Goal: Task Accomplishment & Management: Complete application form

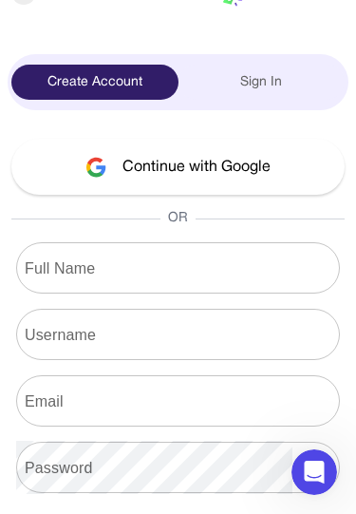
click at [246, 165] on button "Continue with Google" at bounding box center [177, 167] width 333 height 56
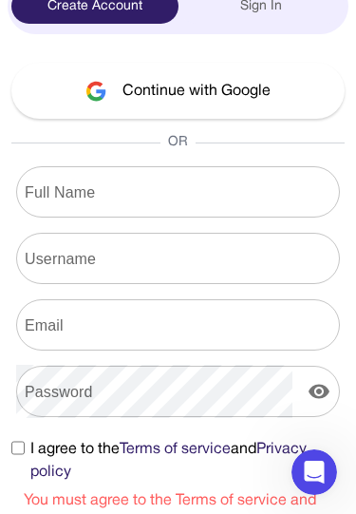
scroll to position [146, 0]
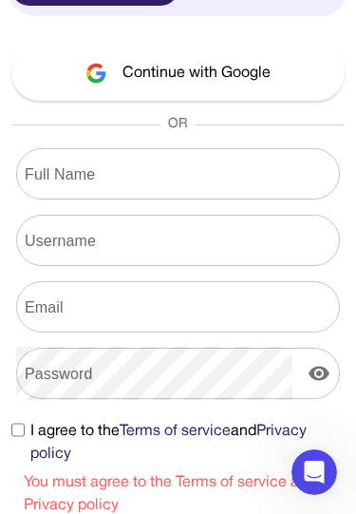
click at [34, 426] on span "I agree to the Terms of service and Privacy policy" at bounding box center [187, 443] width 314 height 46
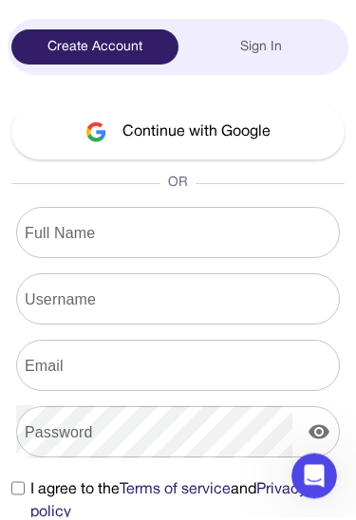
scroll to position [43, 0]
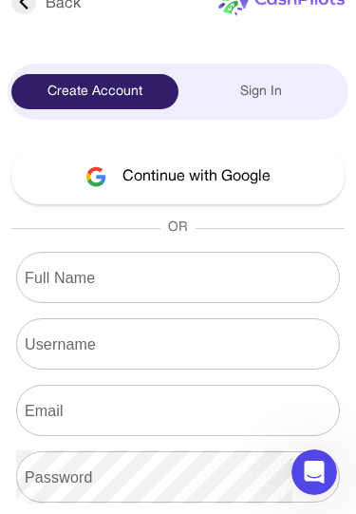
click at [237, 161] on button "Continue with Google" at bounding box center [177, 176] width 333 height 56
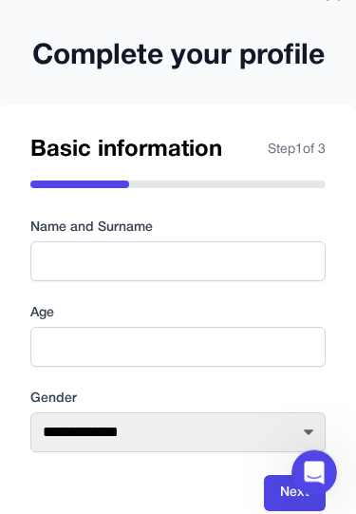
scroll to position [27, 0]
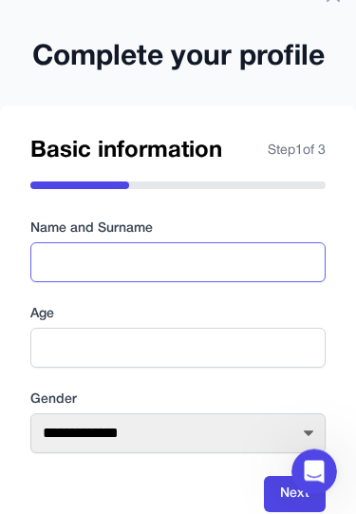
click at [254, 270] on input "text" at bounding box center [177, 263] width 295 height 40
click at [253, 255] on input "**********" at bounding box center [177, 263] width 295 height 40
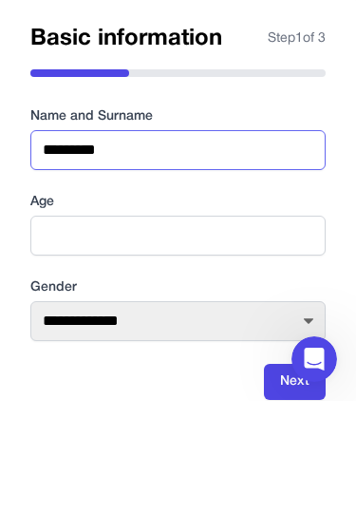
type input "*********"
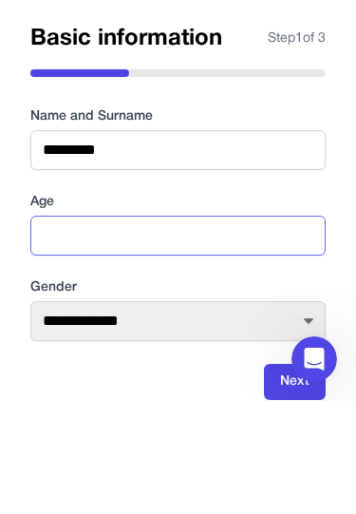
click at [244, 329] on input "number" at bounding box center [177, 349] width 295 height 40
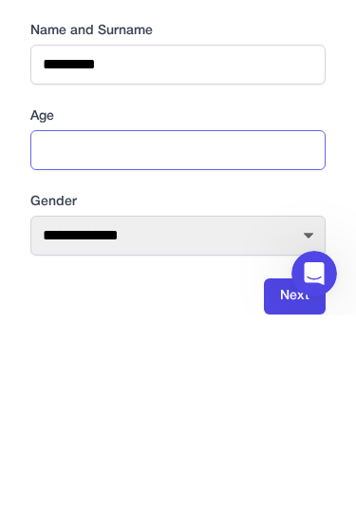
type input "**"
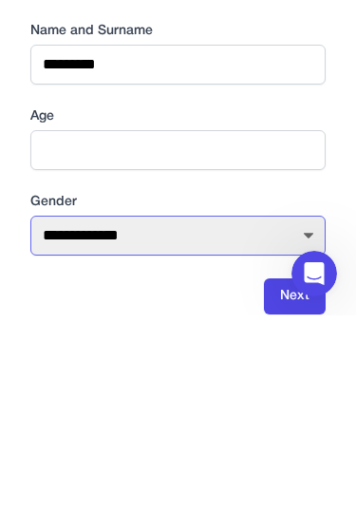
click at [233, 414] on select "**********" at bounding box center [177, 434] width 295 height 40
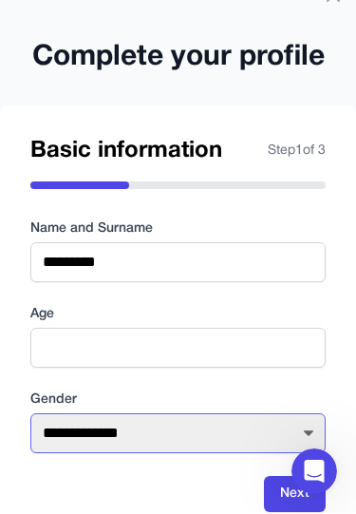
select select "****"
click at [235, 430] on select "**********" at bounding box center [177, 434] width 295 height 40
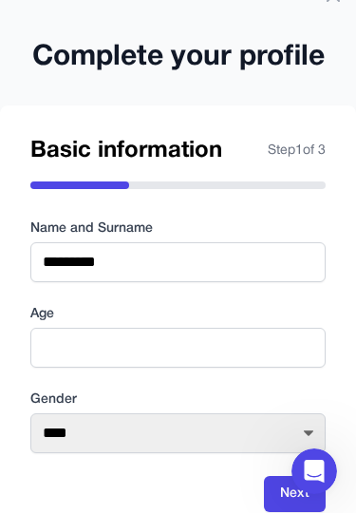
click at [295, 487] on button "Next" at bounding box center [295, 495] width 62 height 36
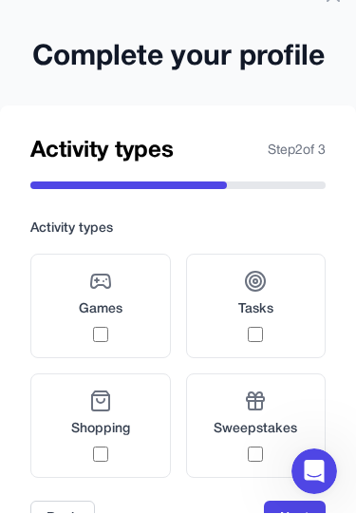
scroll to position [28, 0]
click at [272, 331] on div "Tasks" at bounding box center [255, 306] width 35 height 72
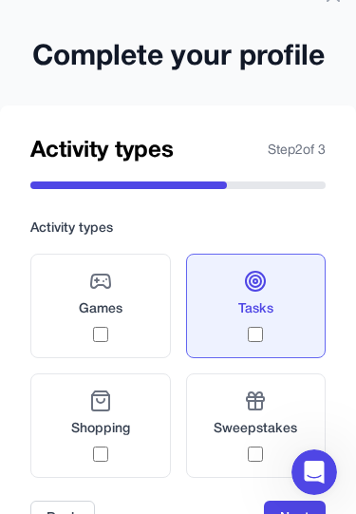
click at [261, 445] on div "Sweepstakes" at bounding box center [256, 425] width 84 height 72
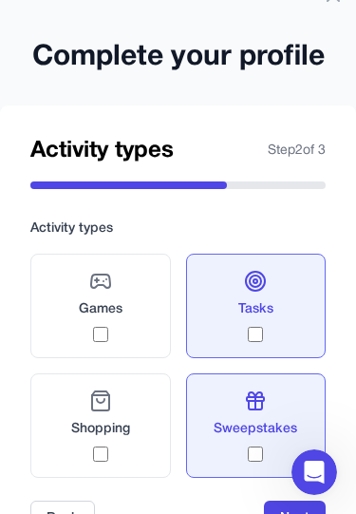
click at [131, 322] on label "Games" at bounding box center [100, 306] width 141 height 104
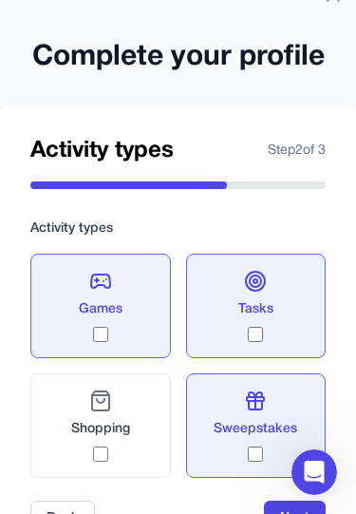
click at [284, 513] on button "Next" at bounding box center [295, 519] width 62 height 36
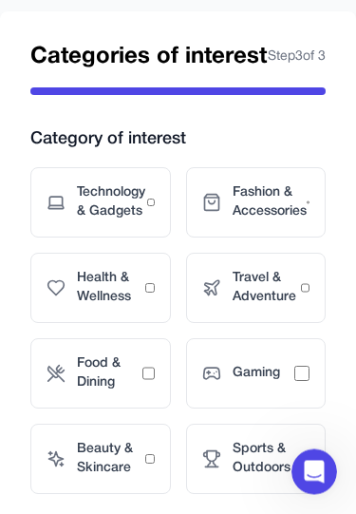
click at [290, 384] on span "Gaming" at bounding box center [264, 374] width 63 height 19
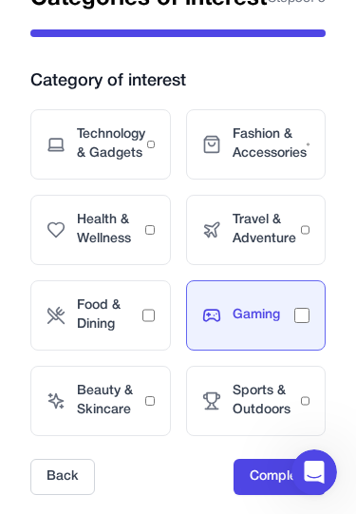
scroll to position [192, 0]
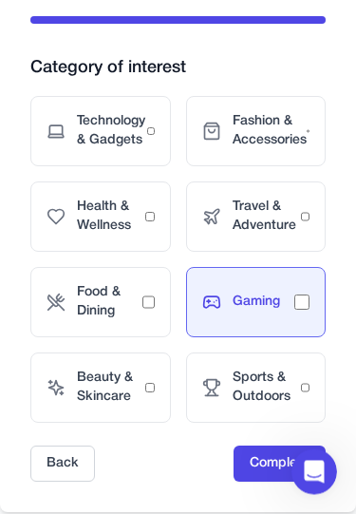
click at [135, 148] on span "Technology & Gadgets" at bounding box center [112, 132] width 70 height 38
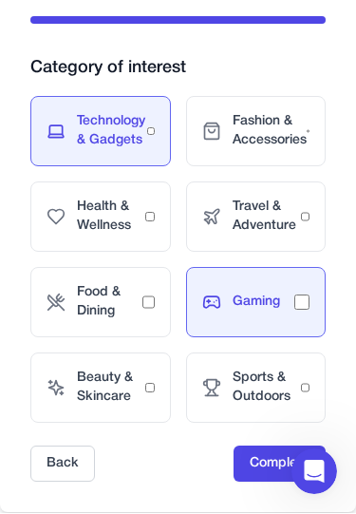
click at [284, 483] on button "Complete" at bounding box center [280, 464] width 92 height 36
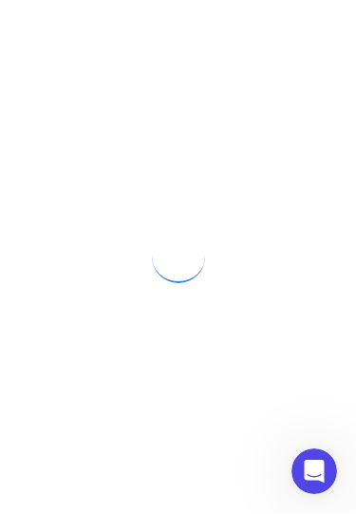
scroll to position [0, 0]
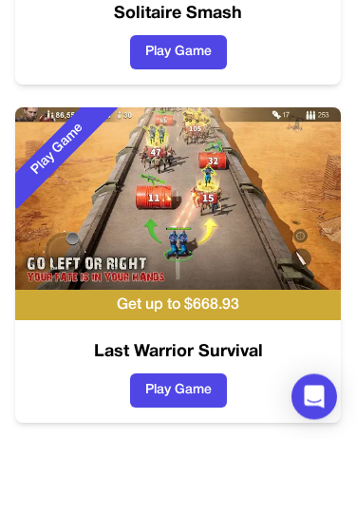
scroll to position [641, 0]
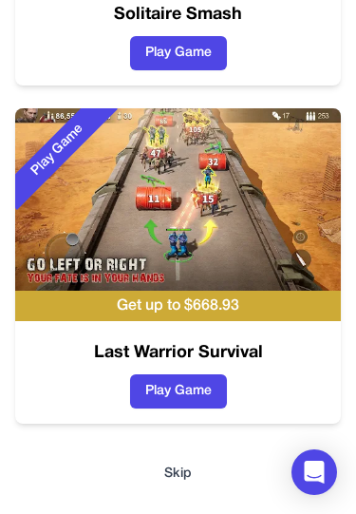
click at [180, 464] on button "Skip" at bounding box center [178, 473] width 28 height 19
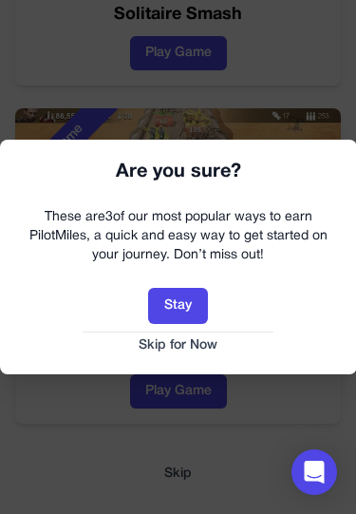
click at [191, 342] on button "Skip for Now" at bounding box center [178, 345] width 319 height 19
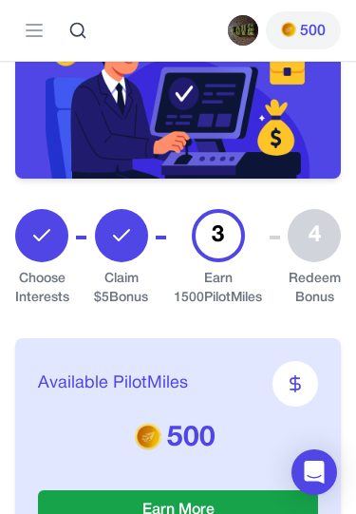
scroll to position [336, 0]
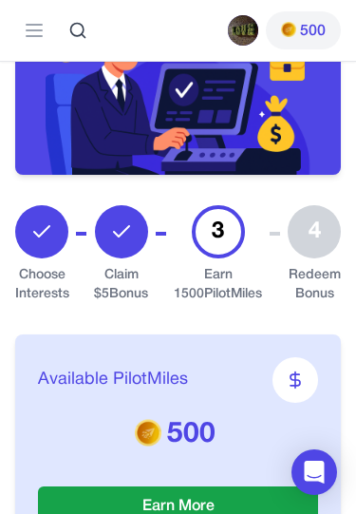
click at [146, 218] on div "Claim $ 5 Bonus" at bounding box center [121, 254] width 54 height 99
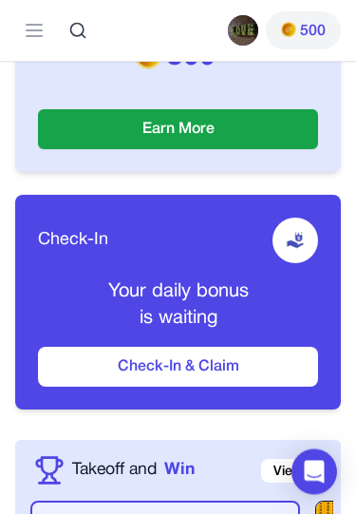
scroll to position [713, 0]
click at [264, 347] on button "Check-In & Claim" at bounding box center [178, 367] width 280 height 40
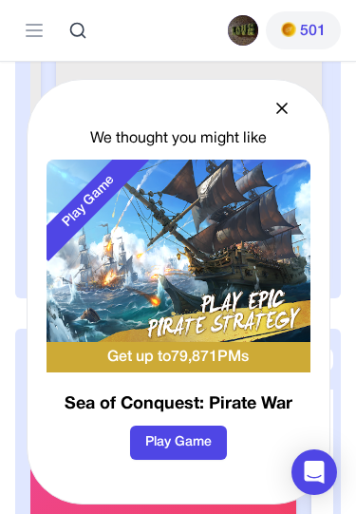
scroll to position [0, 538]
click at [283, 169] on div "We thought you might like Play Game Get up to 79,871 PMs Sea of Conquest: Pirat…" at bounding box center [179, 292] width 304 height 426
click at [280, 113] on icon at bounding box center [281, 108] width 9 height 9
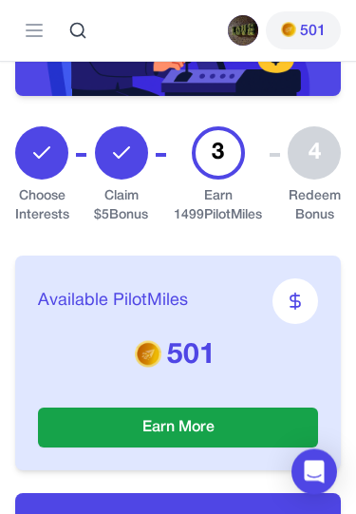
scroll to position [415, 0]
click at [281, 407] on button "Earn More" at bounding box center [178, 427] width 280 height 40
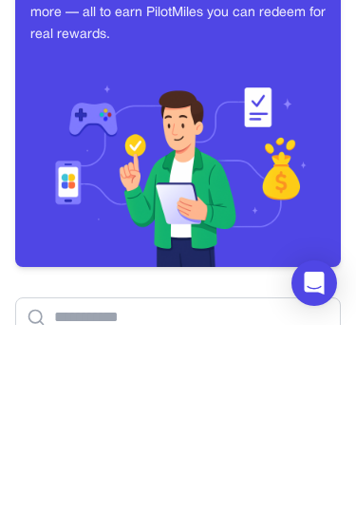
scroll to position [206, 0]
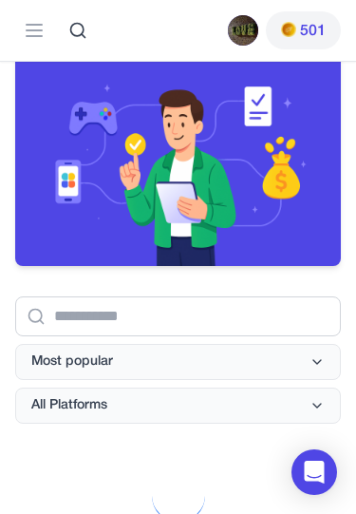
click at [308, 362] on button "Most popular" at bounding box center [178, 362] width 326 height 36
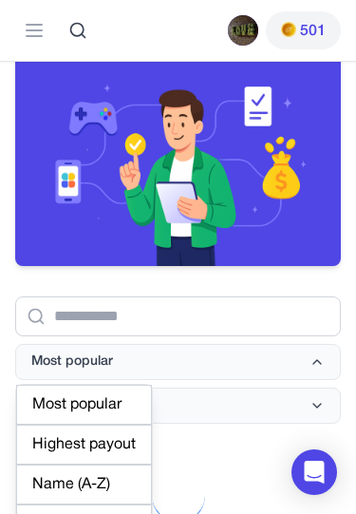
click at [282, 445] on div "Start Earning with Every Action Play games, try apps, complete surveys and more…" at bounding box center [178, 427] width 356 height 1143
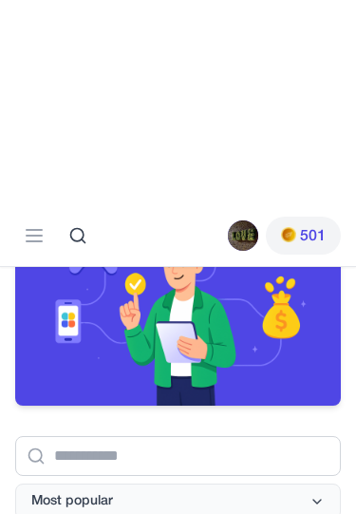
scroll to position [0, 0]
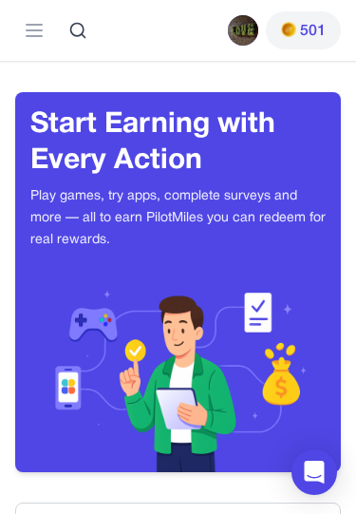
click at [36, 19] on icon at bounding box center [34, 30] width 23 height 23
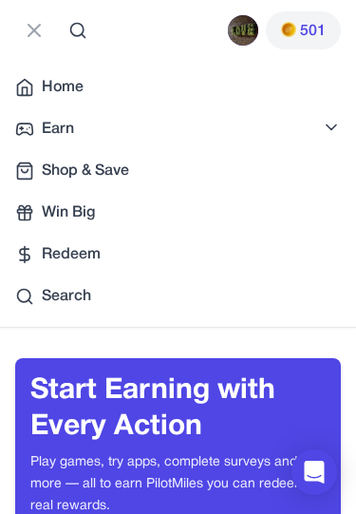
click at [151, 265] on div "Redeem" at bounding box center [178, 254] width 326 height 23
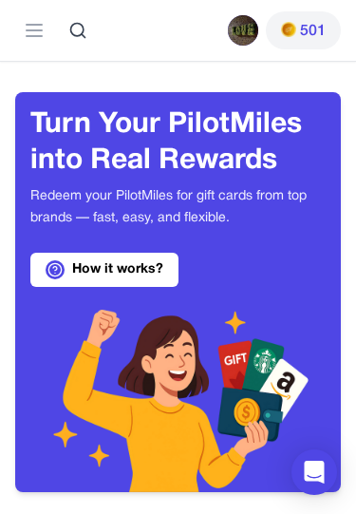
click at [35, 36] on line at bounding box center [34, 36] width 15 height 0
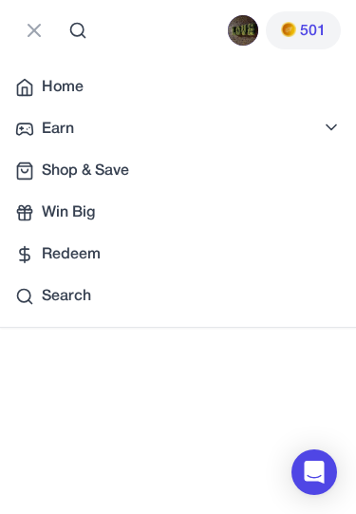
scroll to position [783, 0]
click at [35, 11] on button at bounding box center [34, 30] width 38 height 38
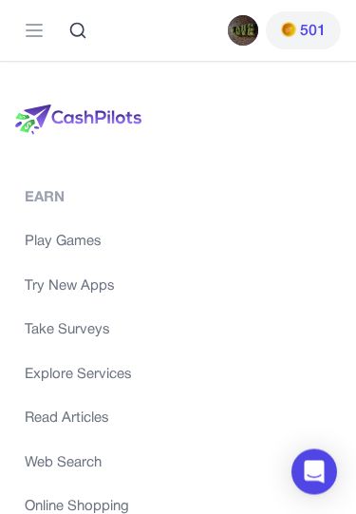
scroll to position [1057, 0]
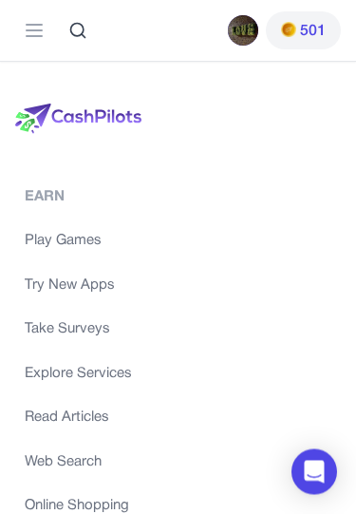
click at [133, 209] on div "Earn" at bounding box center [178, 198] width 307 height 22
click at [75, 209] on div "Earn" at bounding box center [178, 198] width 307 height 22
click at [67, 209] on div "Earn" at bounding box center [178, 198] width 307 height 22
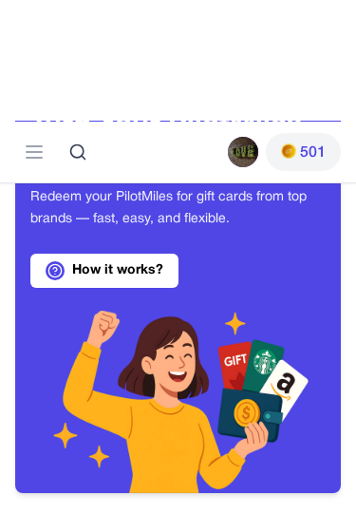
scroll to position [0, 0]
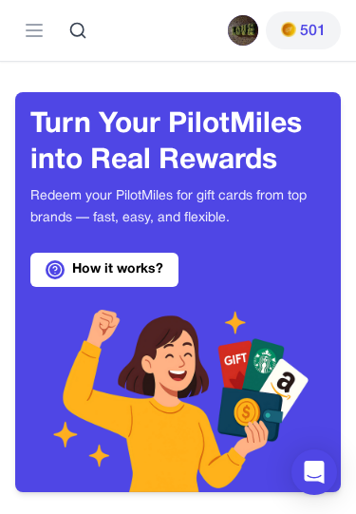
click at [154, 276] on link "How it works?" at bounding box center [104, 270] width 148 height 34
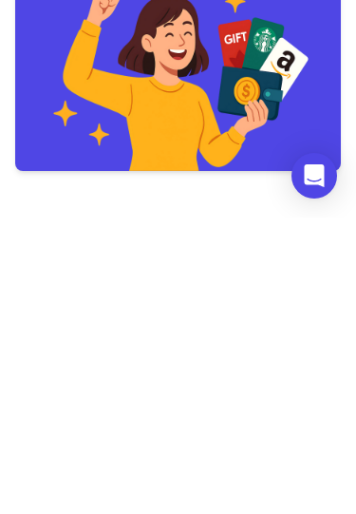
scroll to position [285, 0]
